Goal: Task Accomplishment & Management: Complete application form

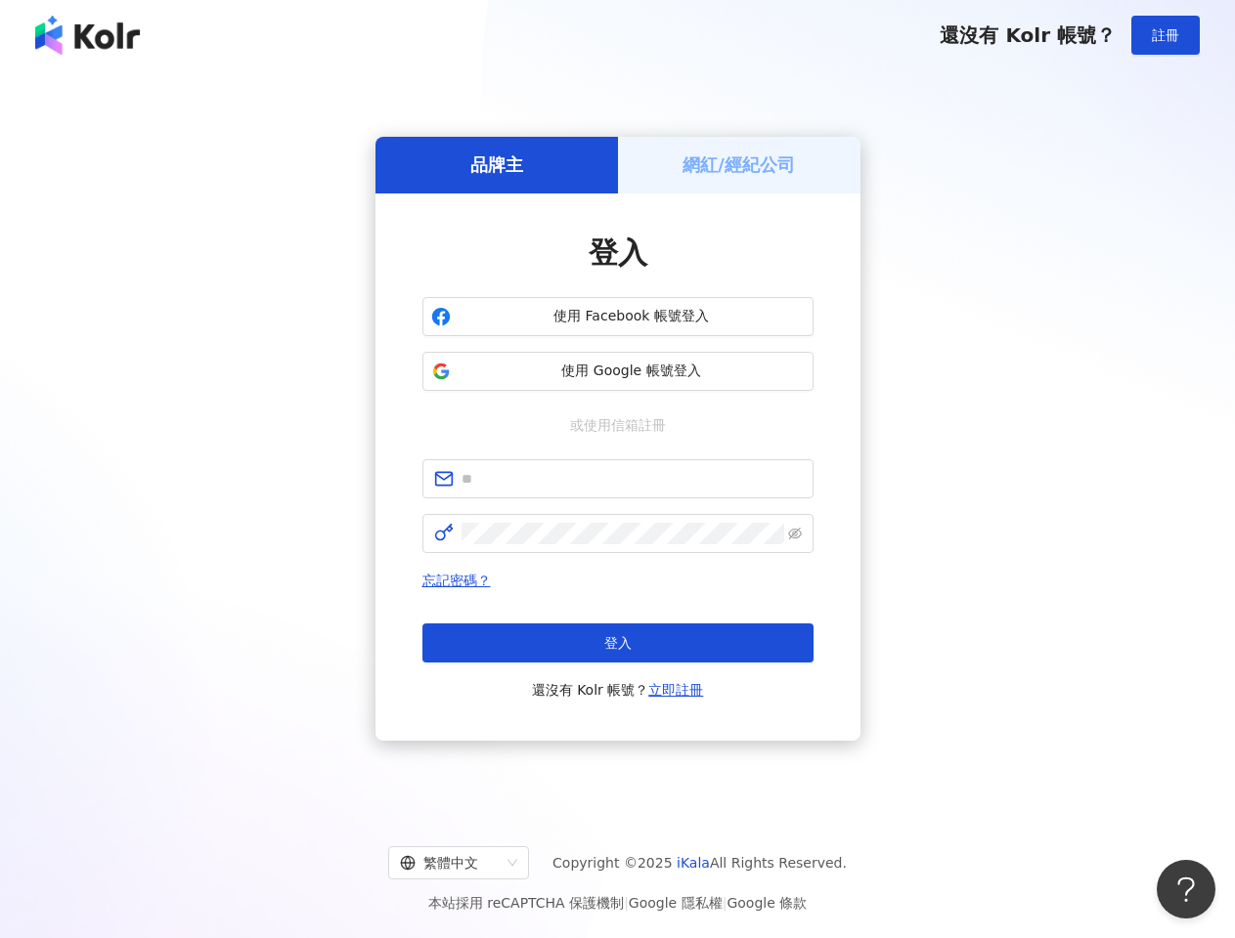
click at [1165, 35] on span "註冊" at bounding box center [1164, 35] width 27 height 16
click at [497, 164] on h5 "品牌主" at bounding box center [496, 164] width 53 height 24
click at [739, 164] on h5 "網紅/經紀公司" at bounding box center [738, 164] width 112 height 24
click at [618, 317] on span "使用 Facebook 帳號登入" at bounding box center [631, 317] width 346 height 20
click at [618, 371] on span "使用 Google 帳號登入" at bounding box center [631, 372] width 346 height 20
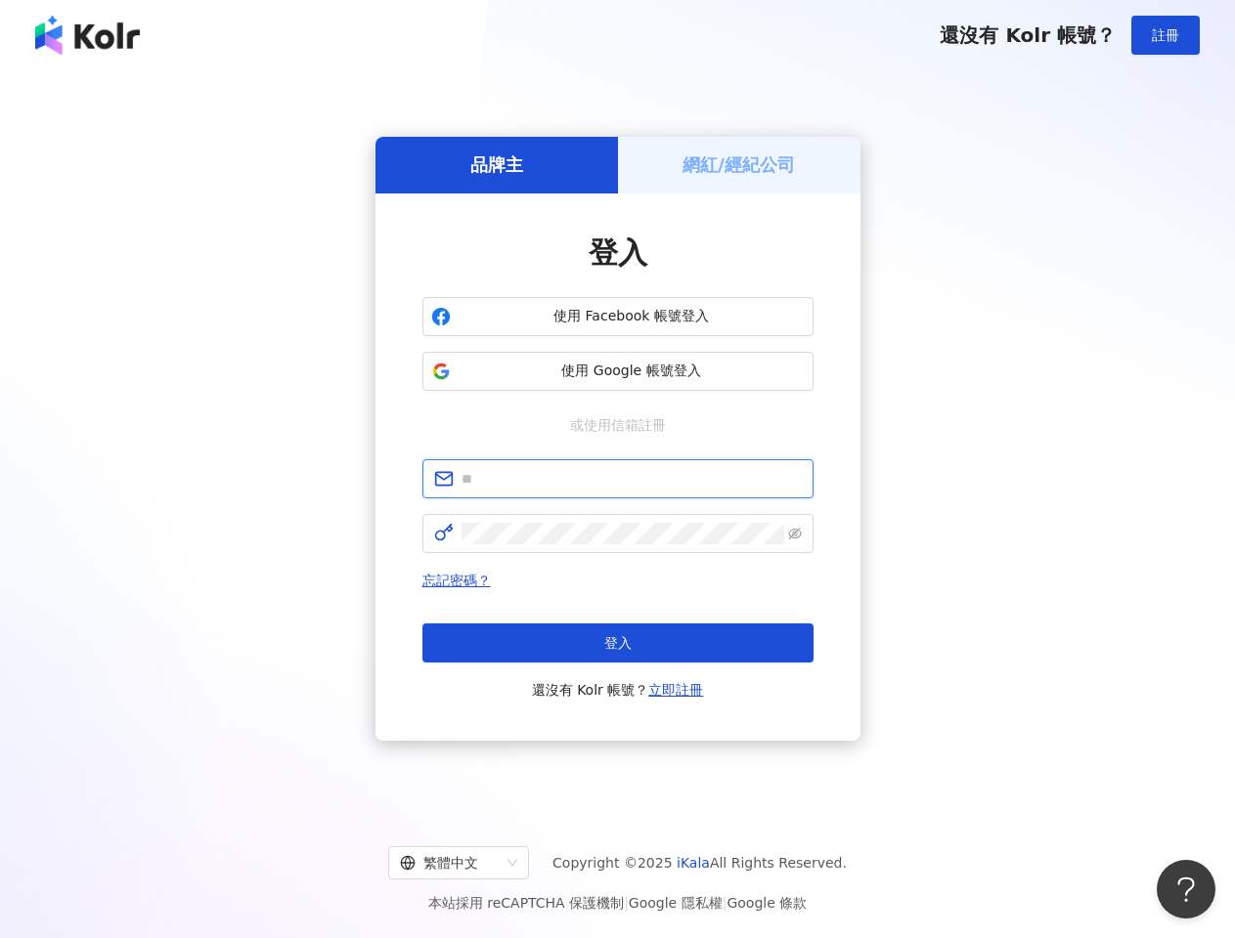
click at [618, 479] on input "text" at bounding box center [631, 479] width 340 height 22
click at [795, 534] on icon "eye-invisible" at bounding box center [795, 534] width 14 height 14
click at [618, 643] on span "登入" at bounding box center [617, 643] width 27 height 16
